Goal: Find specific page/section: Find specific page/section

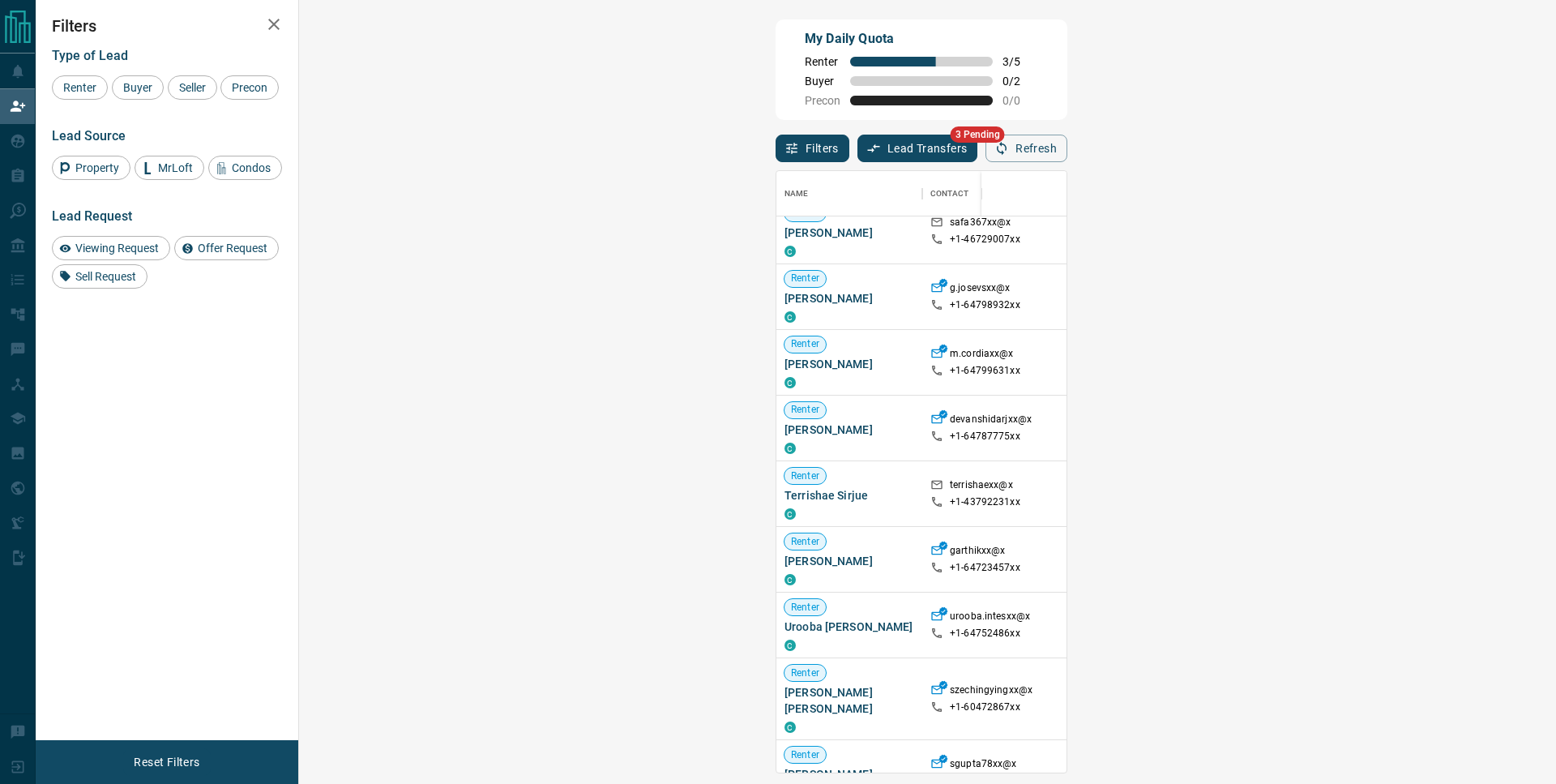
scroll to position [207, 0]
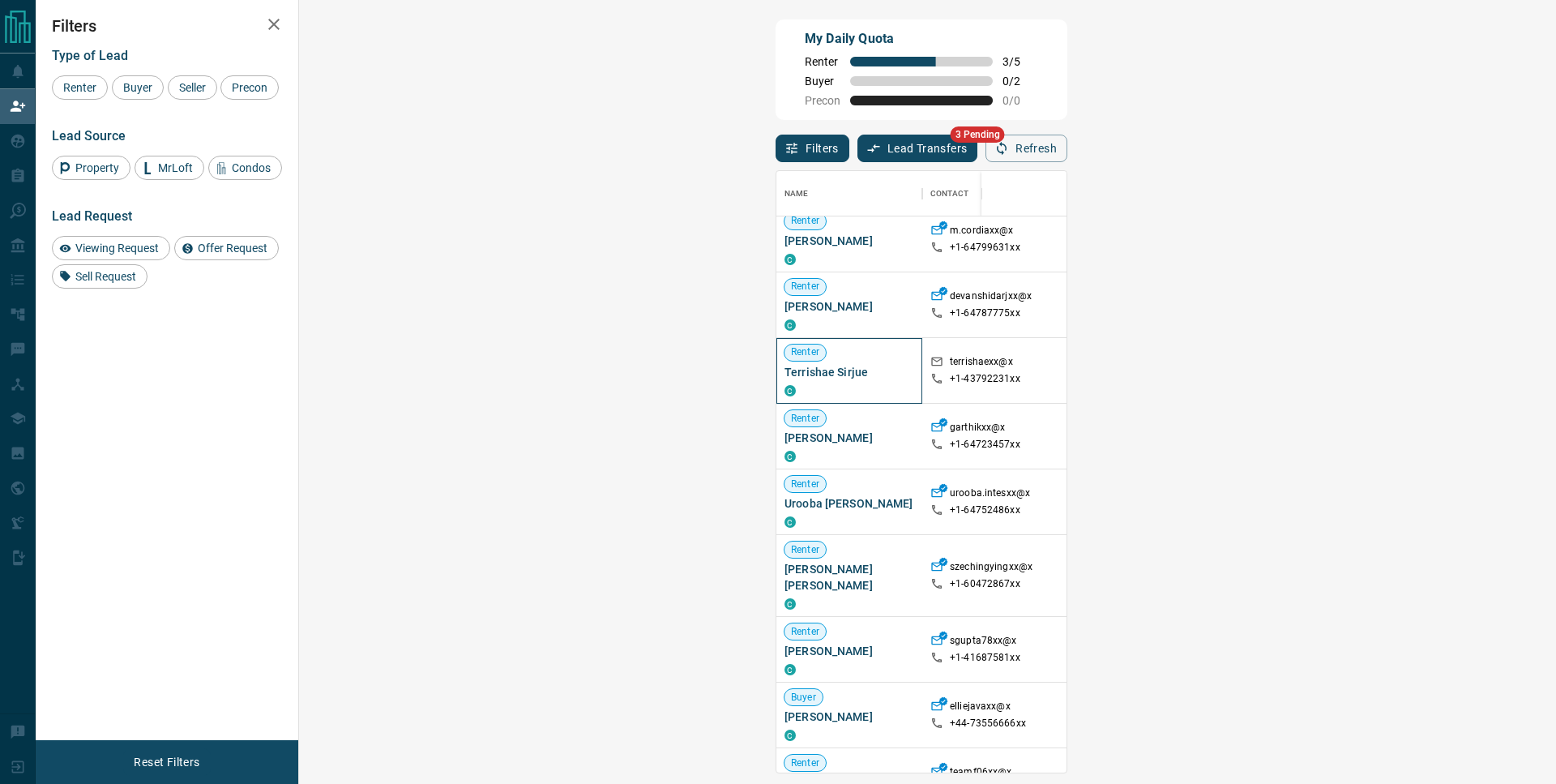
click at [785, 380] on span "Terrishae Sirjue" at bounding box center [849, 371] width 129 height 16
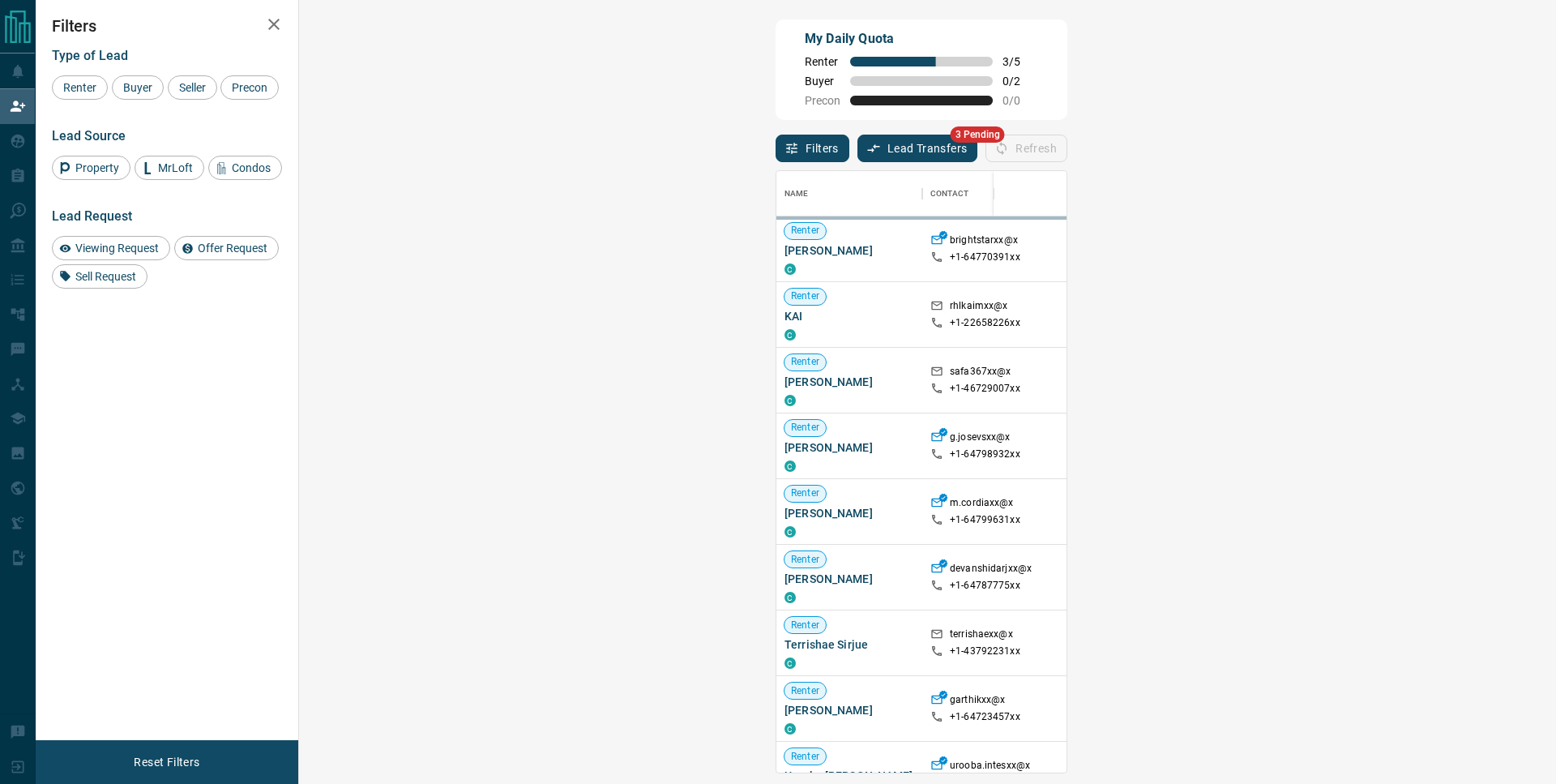
scroll to position [588, 1210]
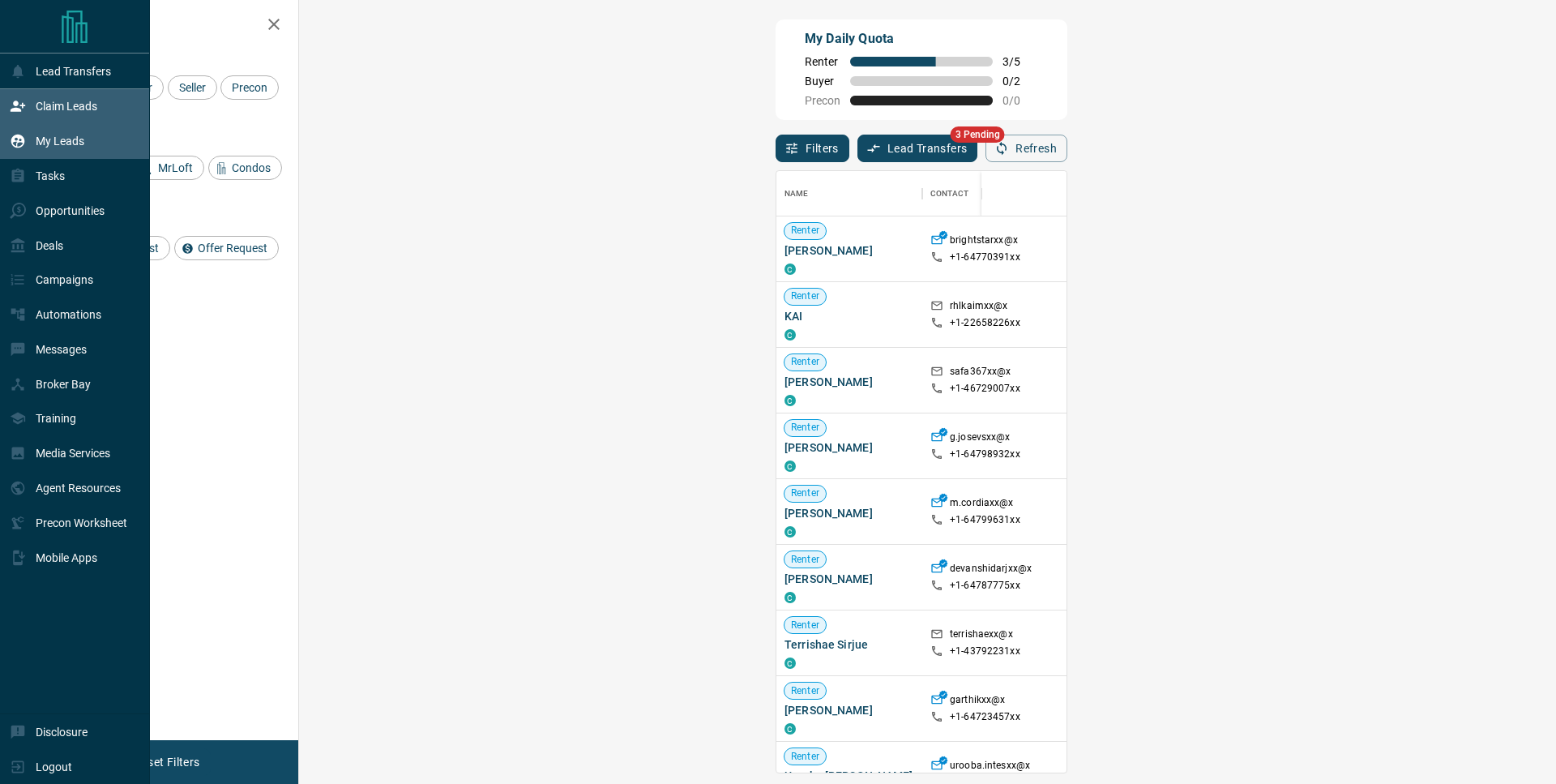
click at [74, 155] on div "My Leads" at bounding box center [46, 142] width 75 height 26
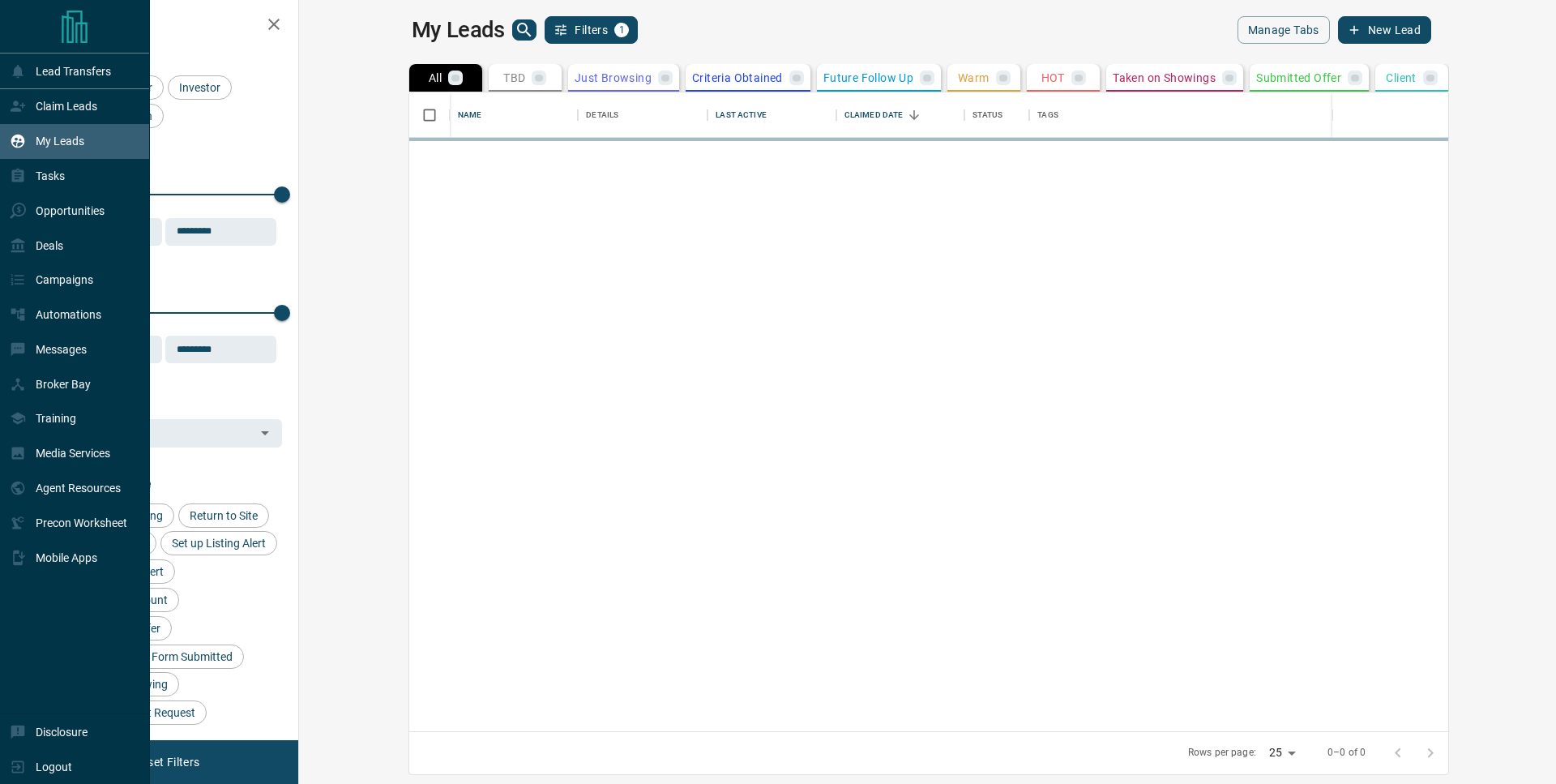
scroll to position [626, 1238]
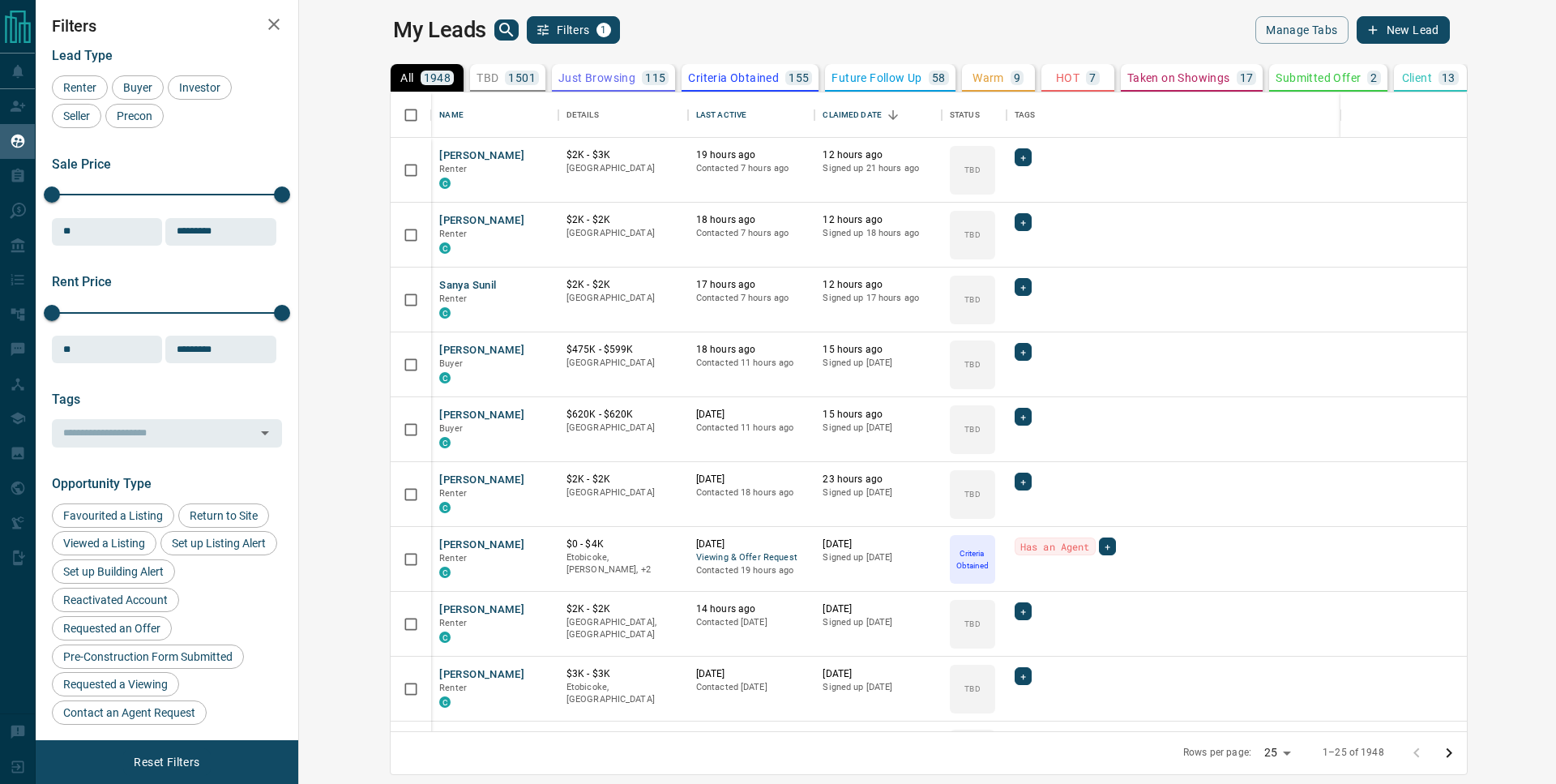
click at [497, 32] on icon "search button" at bounding box center [506, 29] width 20 height 20
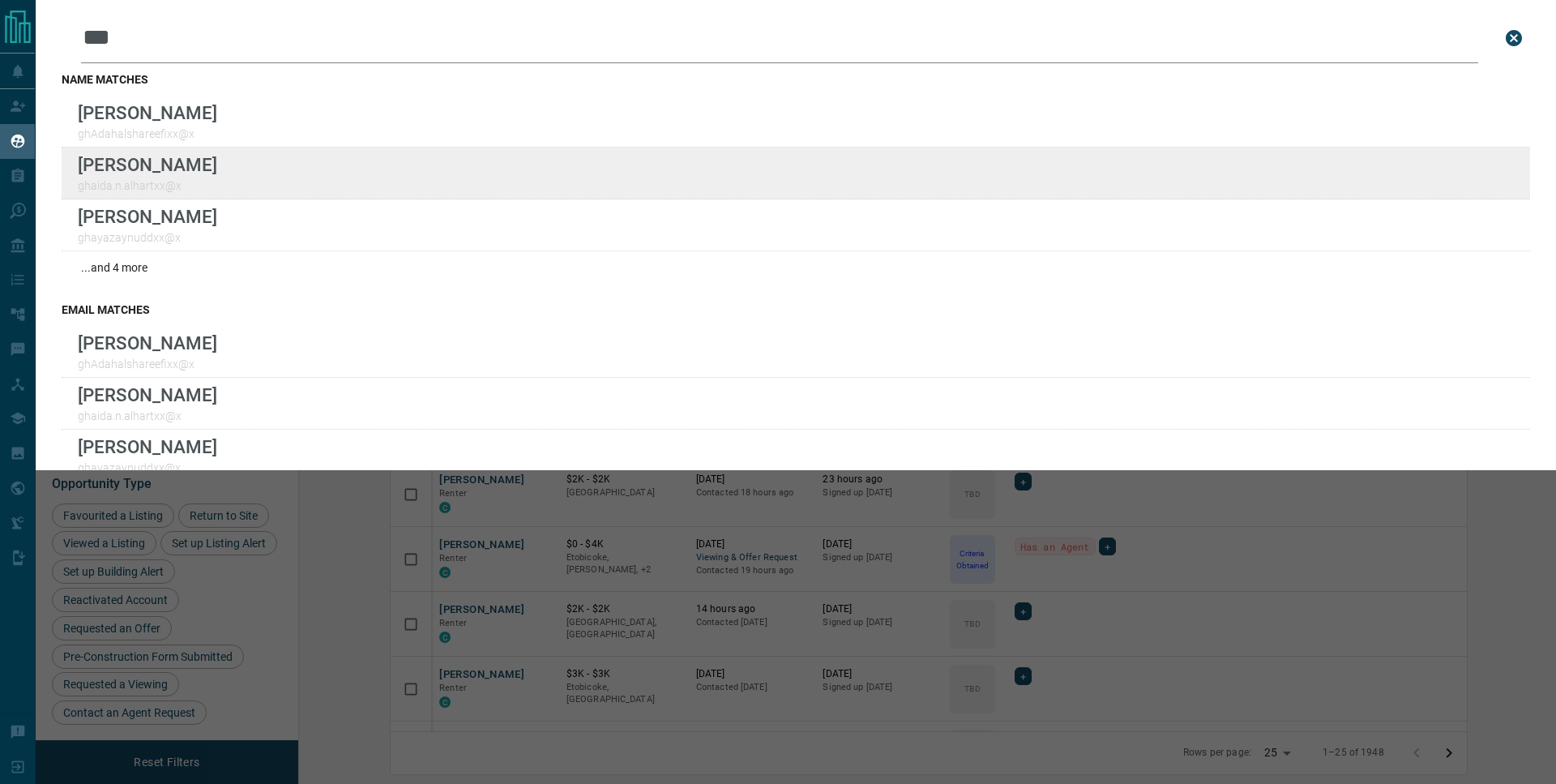
type input "***"
click at [362, 179] on div "[PERSON_NAME] ghaida.n.alhartxx@x" at bounding box center [795, 173] width 1469 height 52
